Goal: Task Accomplishment & Management: Manage account settings

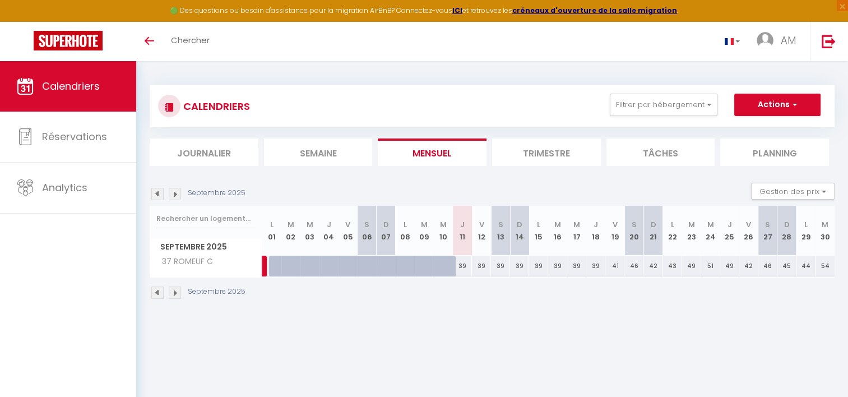
click at [179, 193] on img at bounding box center [175, 194] width 12 height 12
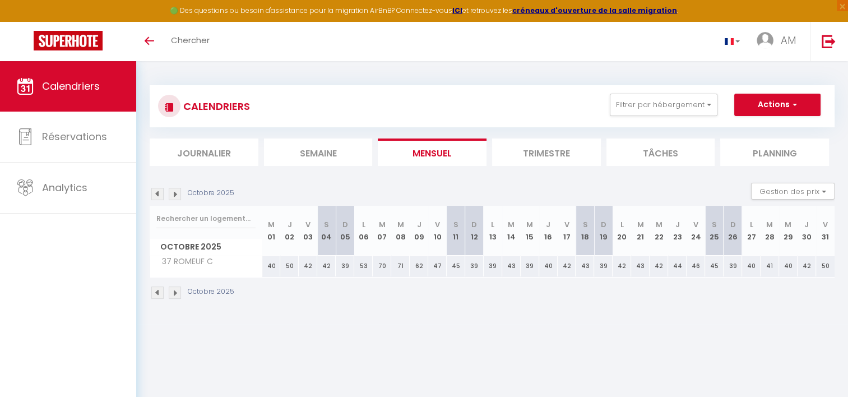
click at [163, 193] on img at bounding box center [157, 194] width 12 height 12
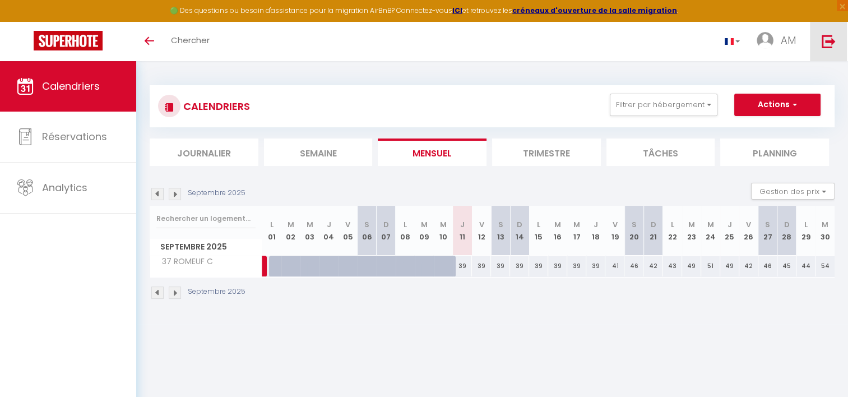
click at [825, 40] on img at bounding box center [829, 41] width 14 height 14
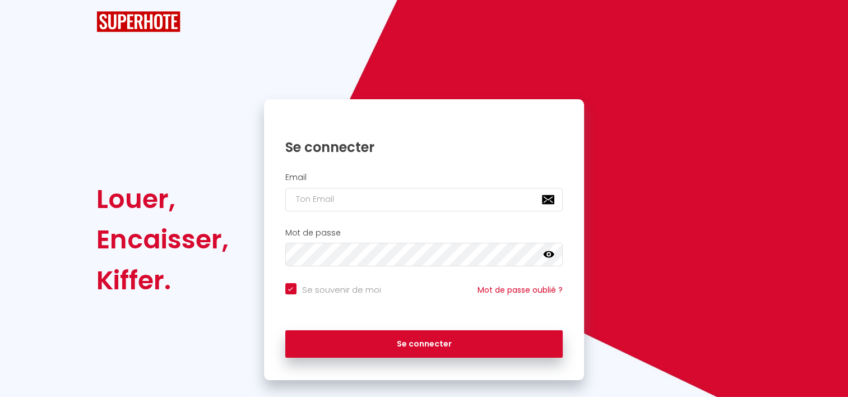
checkbox input "true"
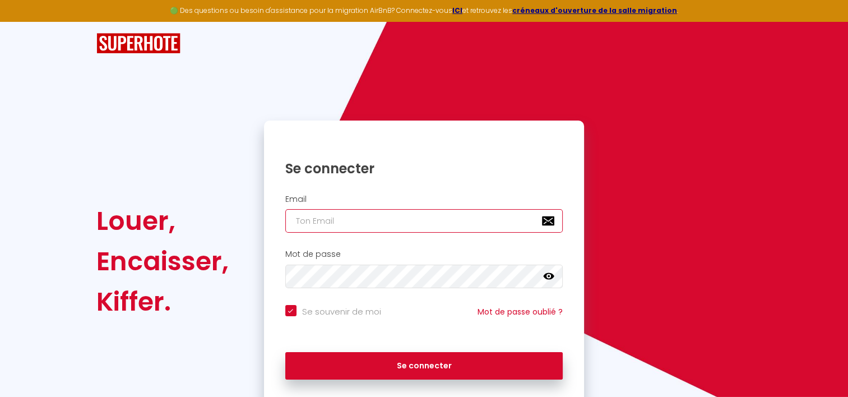
type input "[EMAIL_ADDRESS][DOMAIN_NAME]"
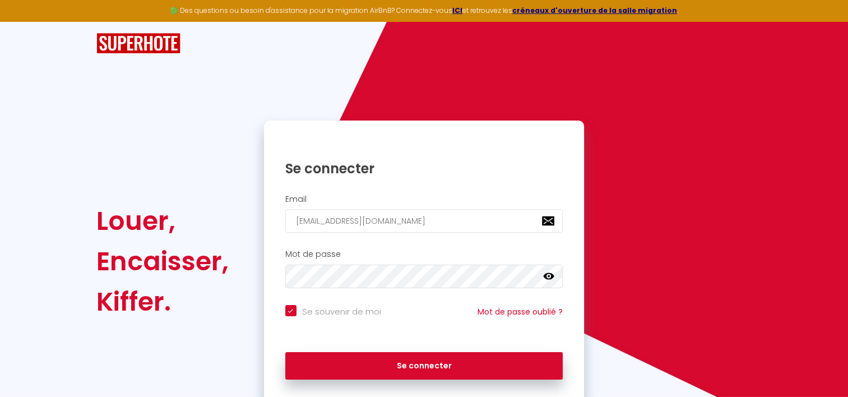
checkbox input "true"
click at [464, 68] on div "Louer, Encaisser, [PERSON_NAME]. Se connecter Email [EMAIL_ADDRESS][DOMAIN_NAME…" at bounding box center [424, 212] width 656 height 380
